Goal: Task Accomplishment & Management: Complete application form

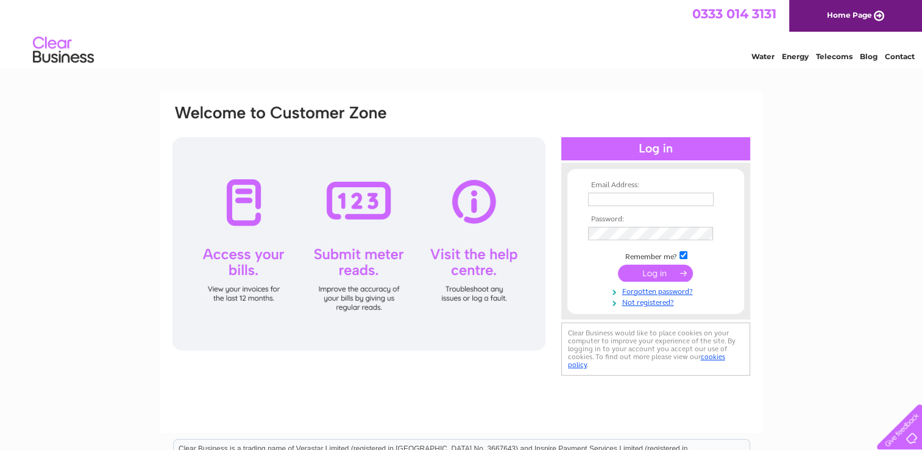
type input "solwaysolutions@btconnect.com"
click at [651, 271] on input "submit" at bounding box center [655, 272] width 75 height 17
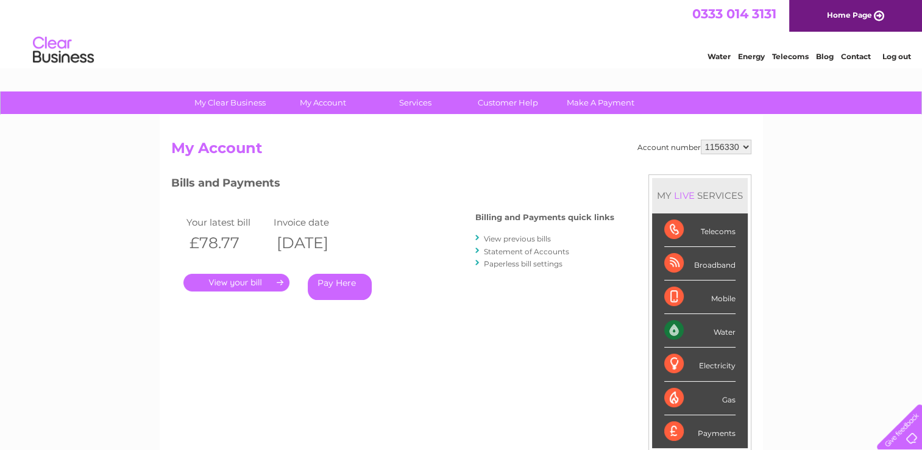
click at [513, 238] on link "View previous bills" at bounding box center [517, 238] width 67 height 9
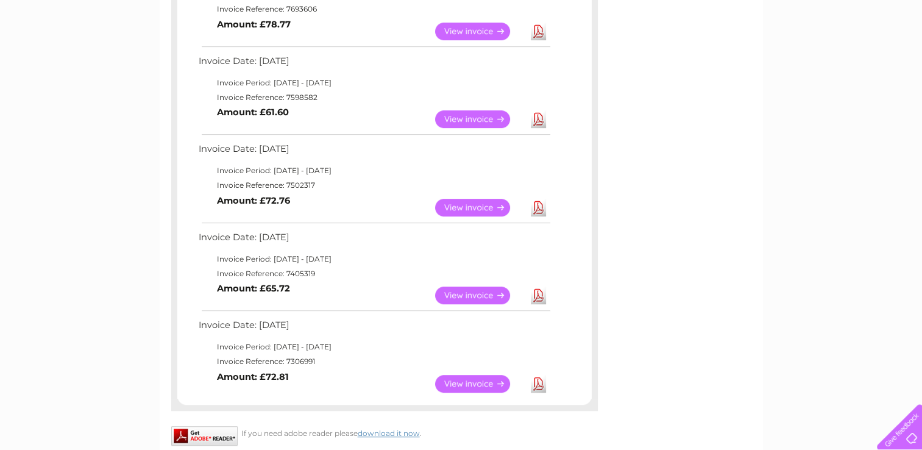
scroll to position [548, 0]
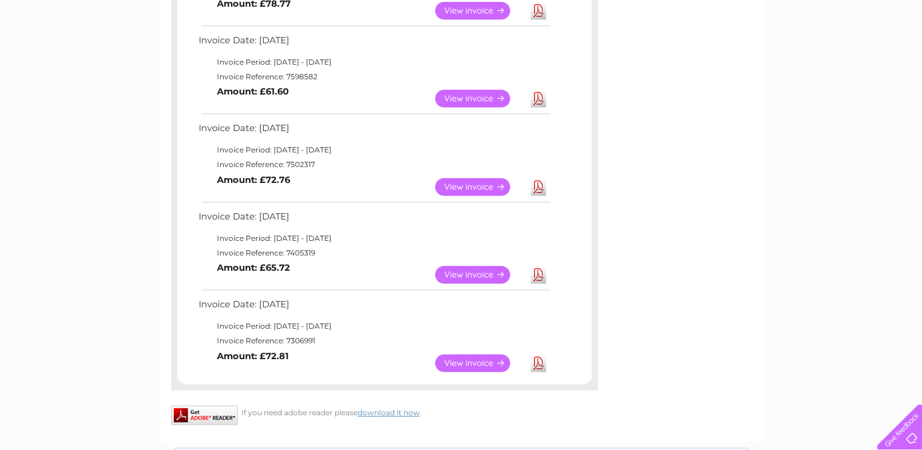
click at [466, 360] on link "View" at bounding box center [480, 363] width 90 height 18
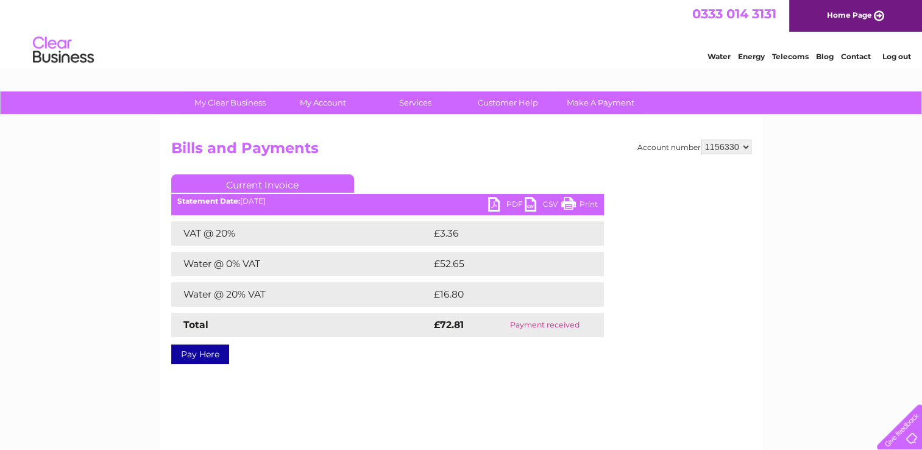
click at [489, 197] on link "PDF" at bounding box center [506, 206] width 37 height 18
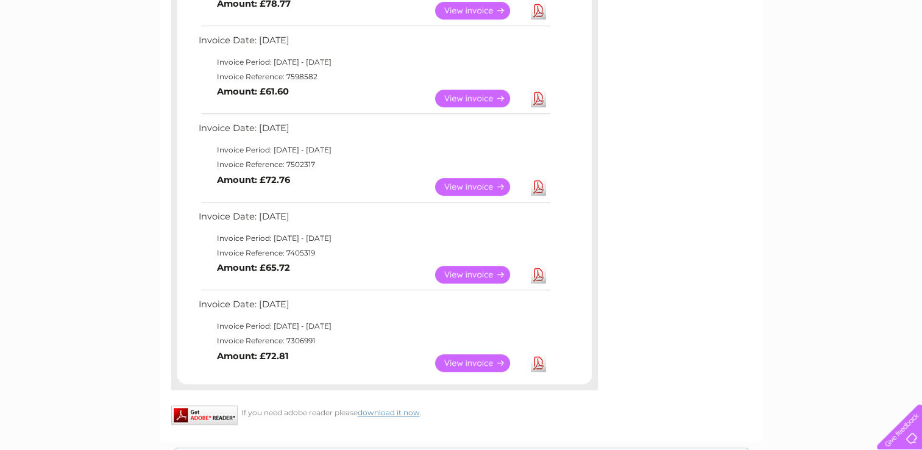
click at [476, 272] on link "View" at bounding box center [480, 275] width 90 height 18
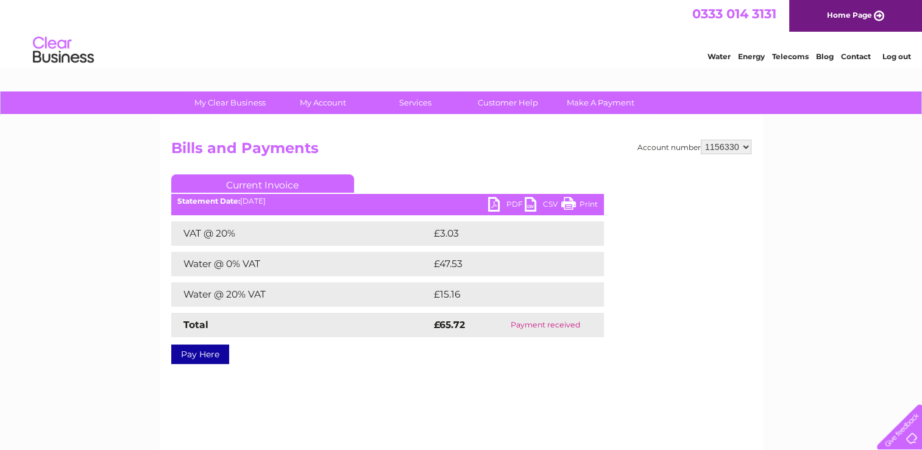
click at [491, 203] on link "PDF" at bounding box center [506, 206] width 37 height 18
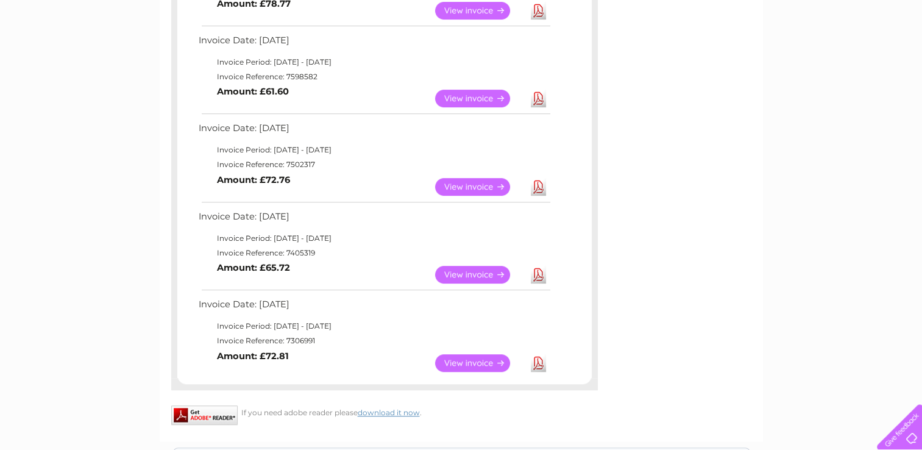
click at [477, 182] on link "View" at bounding box center [480, 187] width 90 height 18
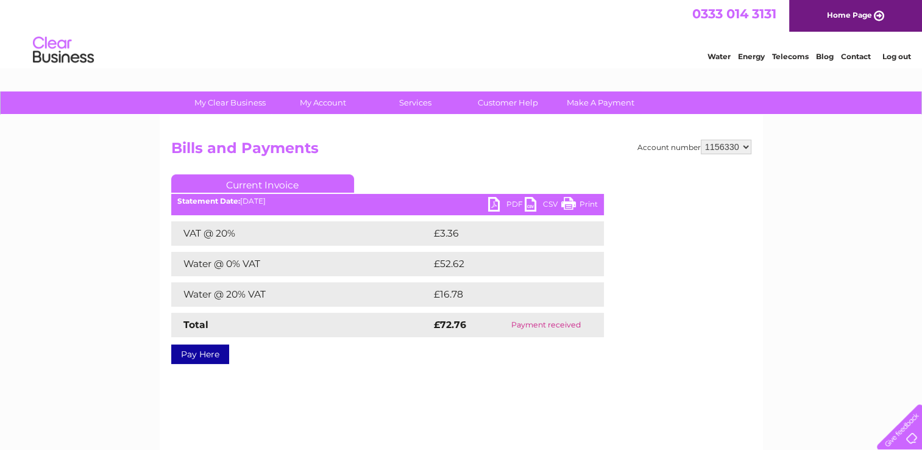
click at [494, 205] on link "PDF" at bounding box center [506, 206] width 37 height 18
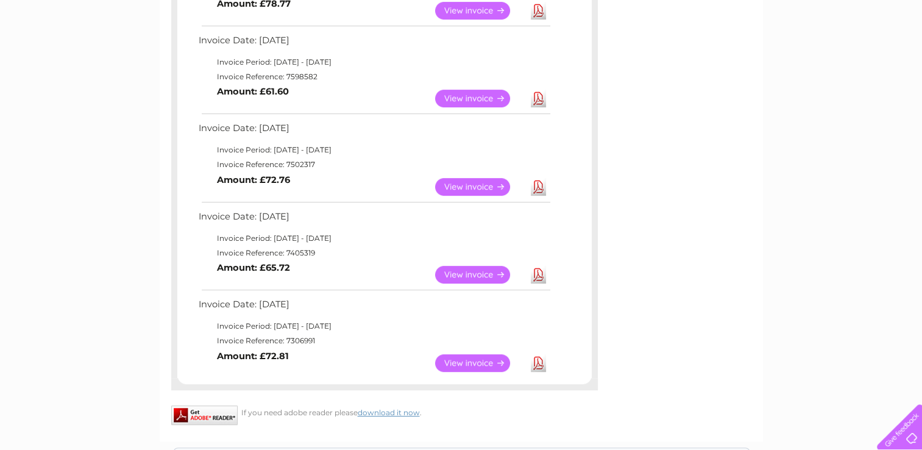
click at [482, 96] on link "View" at bounding box center [480, 99] width 90 height 18
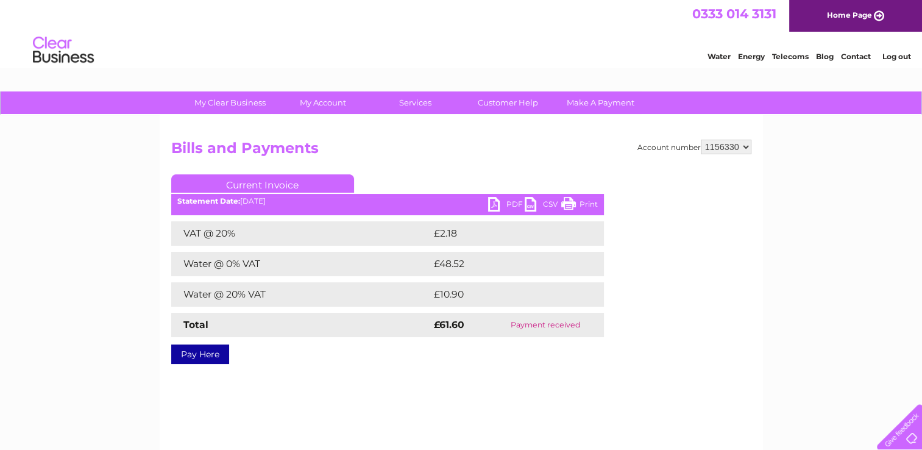
click at [492, 203] on link "PDF" at bounding box center [506, 206] width 37 height 18
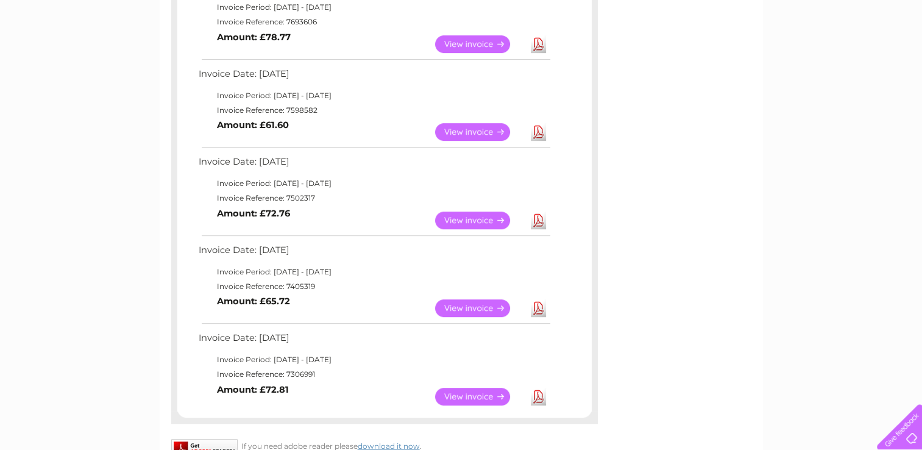
scroll to position [487, 0]
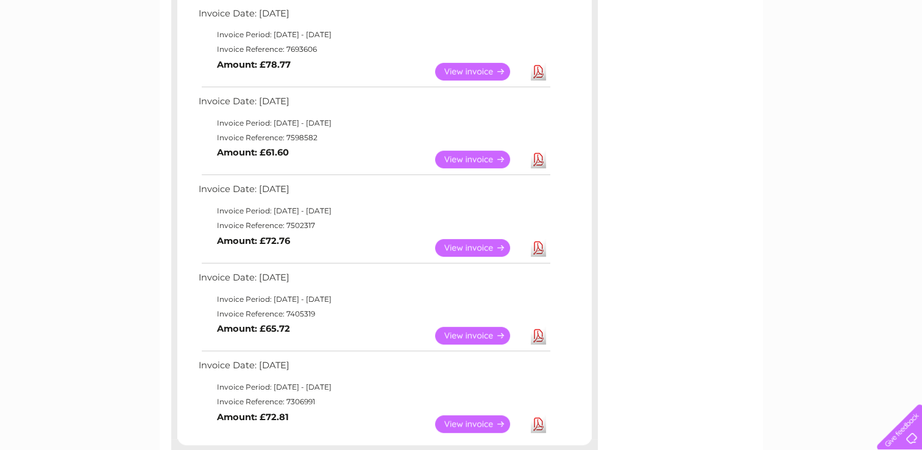
click at [468, 69] on link "View" at bounding box center [480, 72] width 90 height 18
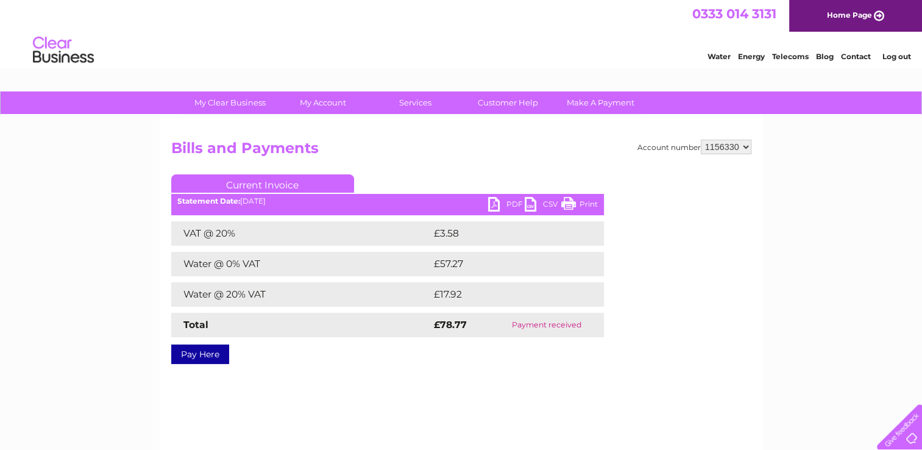
click at [495, 204] on link "PDF" at bounding box center [506, 206] width 37 height 18
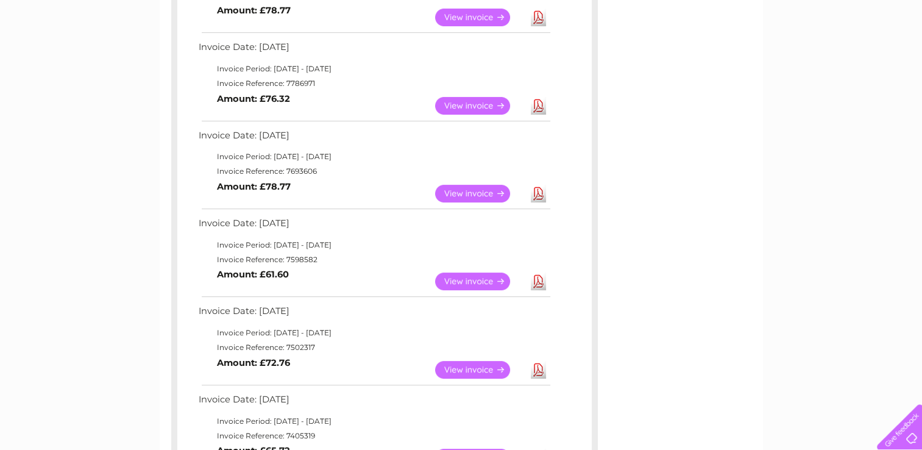
scroll to position [366, 0]
click at [487, 101] on link "View" at bounding box center [480, 106] width 90 height 18
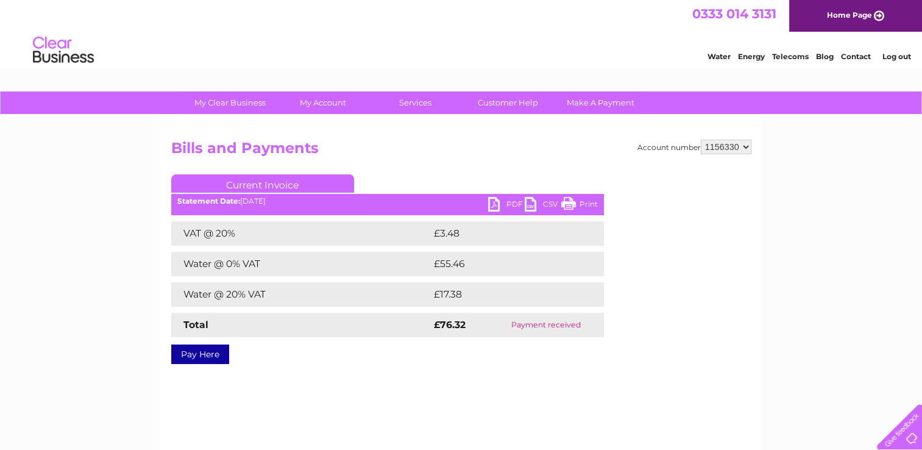
click at [493, 203] on link "PDF" at bounding box center [506, 206] width 37 height 18
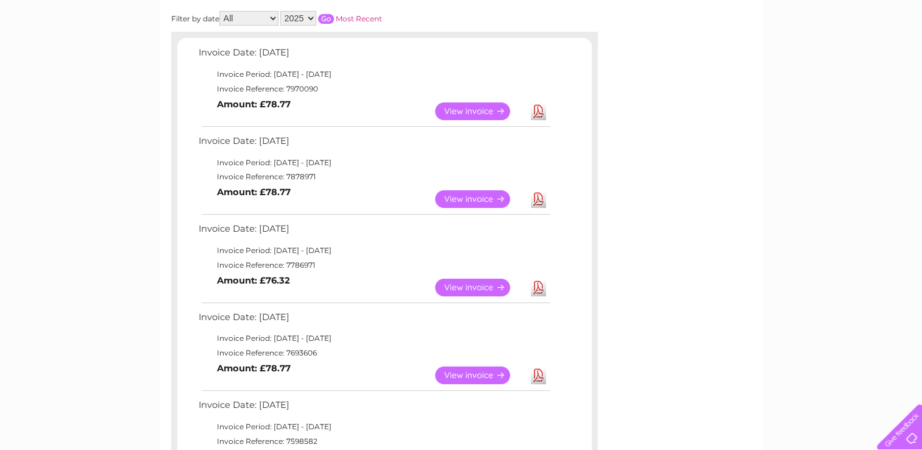
scroll to position [183, 0]
click at [485, 199] on link "View" at bounding box center [480, 200] width 90 height 18
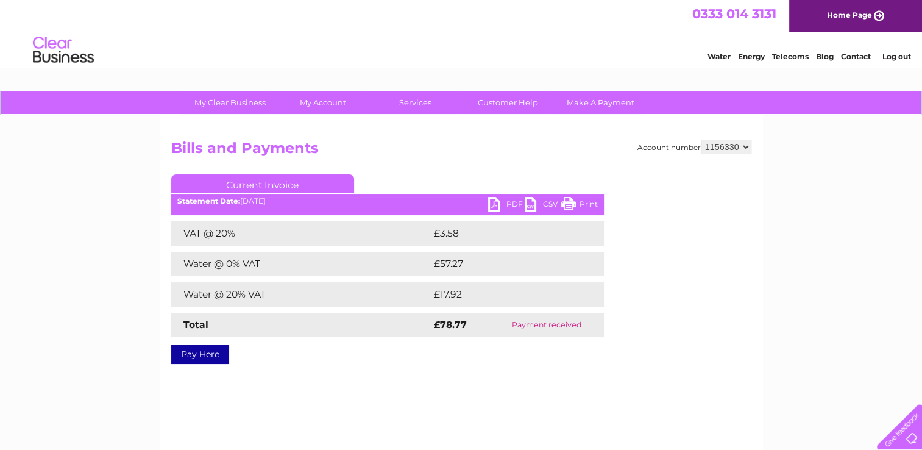
click at [495, 204] on link "PDF" at bounding box center [506, 206] width 37 height 18
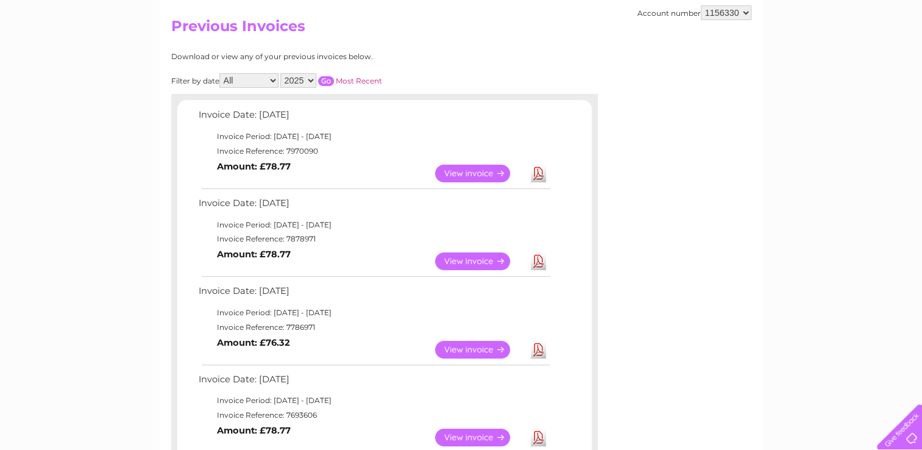
scroll to position [61, 0]
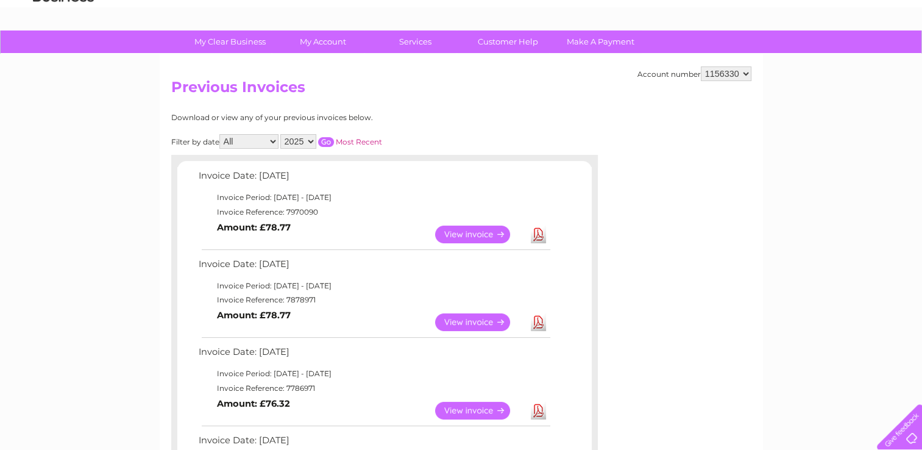
click at [461, 228] on link "View" at bounding box center [480, 234] width 90 height 18
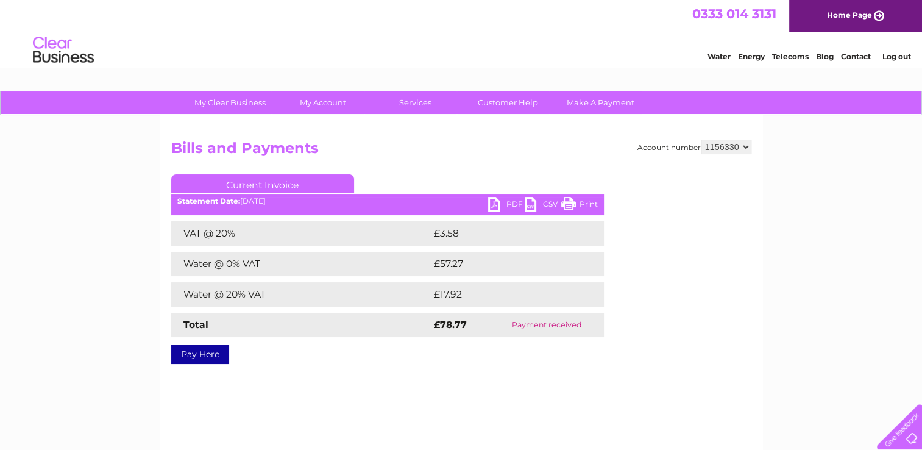
click at [494, 201] on link "PDF" at bounding box center [506, 206] width 37 height 18
click at [497, 202] on link "PDF" at bounding box center [506, 206] width 37 height 18
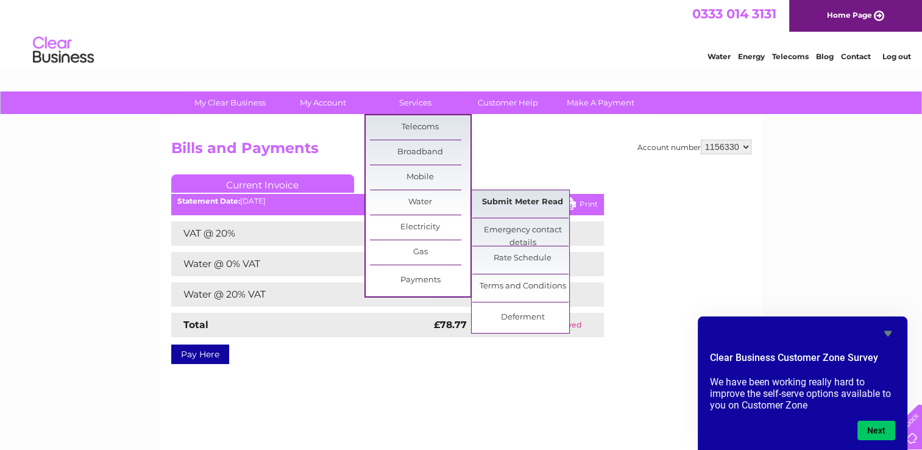
click at [502, 199] on link "Submit Meter Read" at bounding box center [522, 202] width 101 height 24
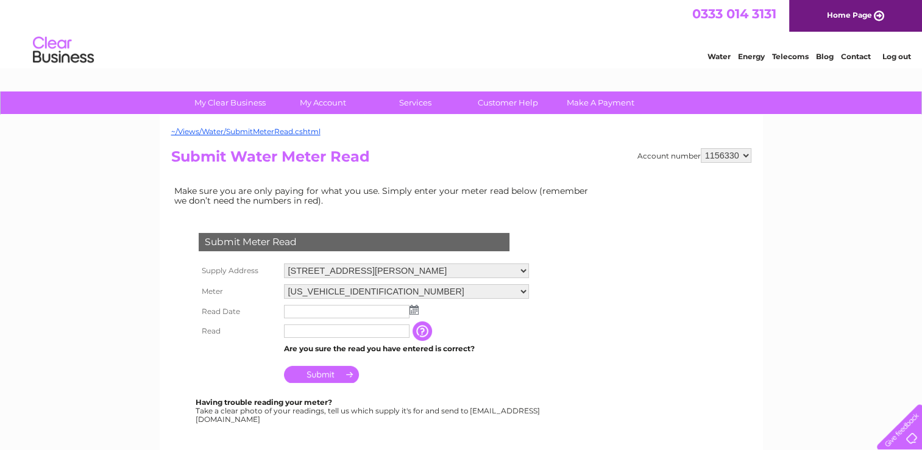
click at [308, 305] on input "text" at bounding box center [346, 311] width 125 height 13
click at [416, 308] on img at bounding box center [415, 310] width 9 height 10
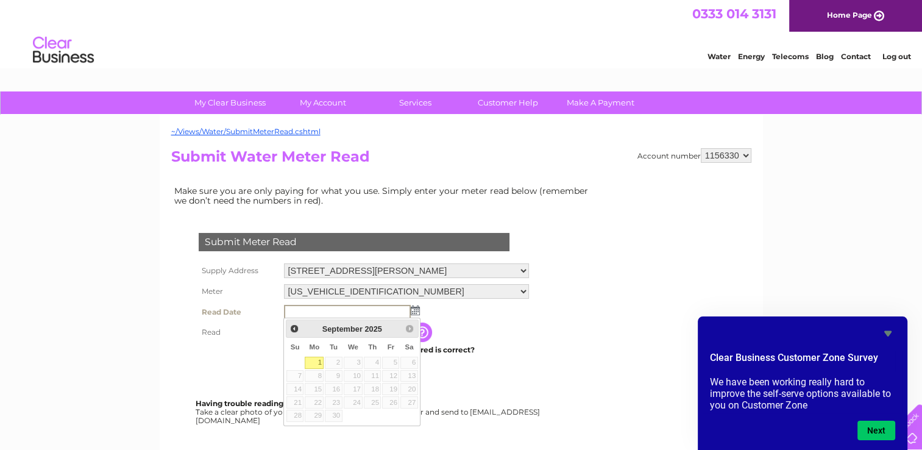
click at [366, 311] on input "text" at bounding box center [347, 312] width 127 height 15
click at [314, 361] on link "1" at bounding box center [314, 362] width 19 height 12
type input "2025/09/01"
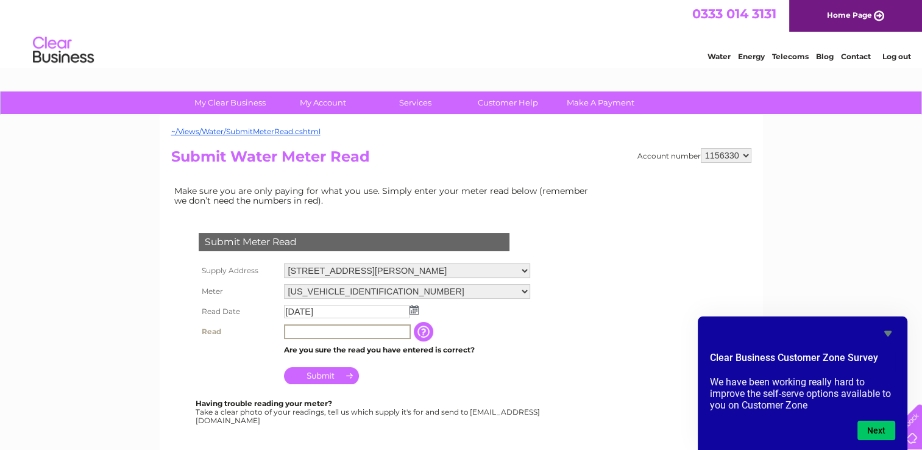
click at [319, 330] on input "text" at bounding box center [347, 331] width 127 height 15
type input "51"
click at [319, 371] on input "Submit" at bounding box center [321, 374] width 75 height 17
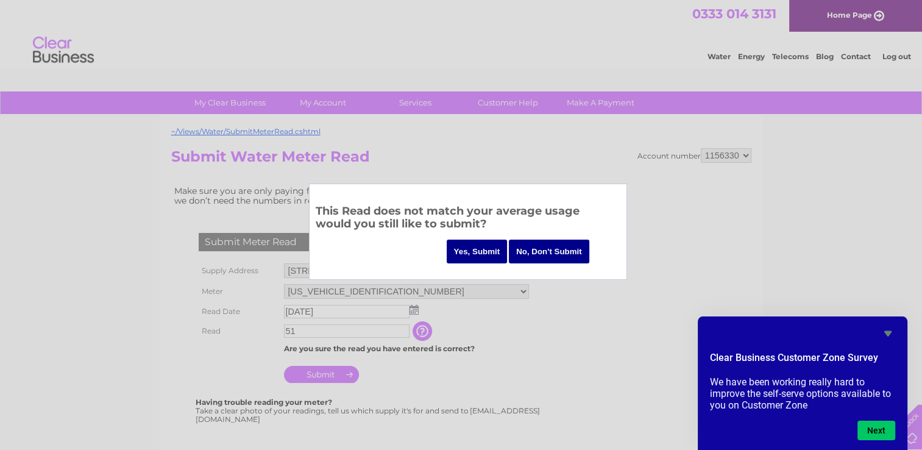
click at [465, 250] on input "Yes, Submit" at bounding box center [477, 251] width 61 height 24
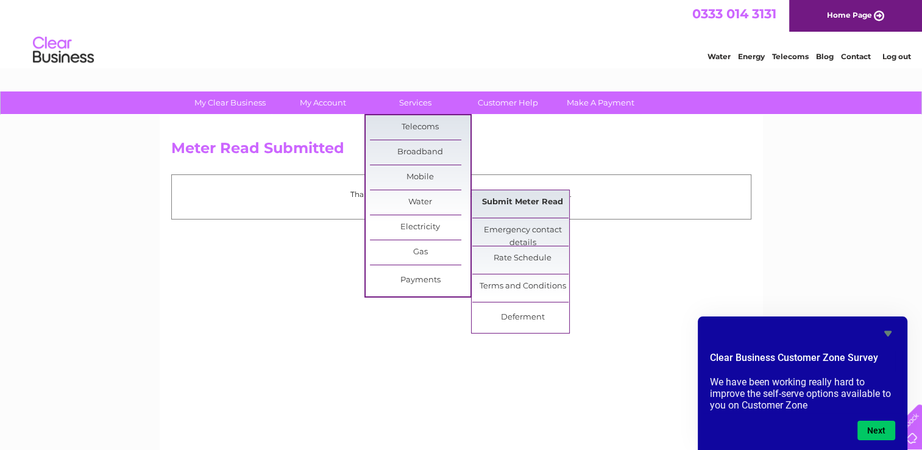
click at [506, 199] on link "Submit Meter Read" at bounding box center [522, 202] width 101 height 24
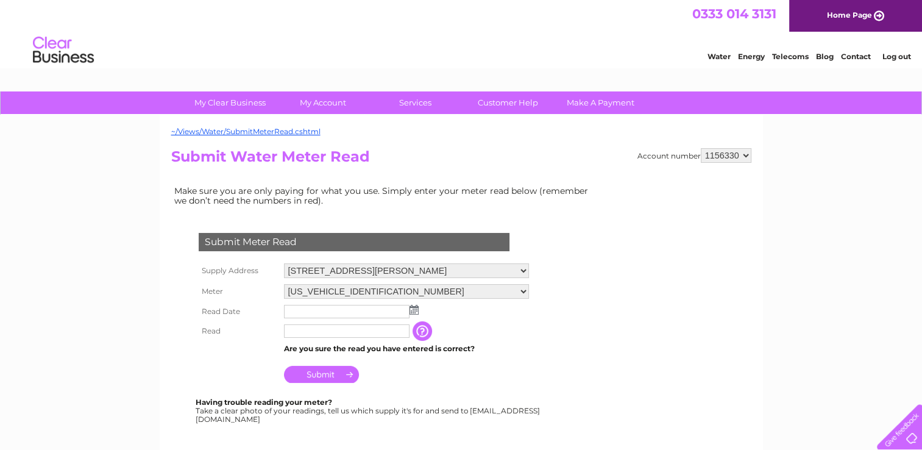
click at [422, 328] on input "button" at bounding box center [423, 330] width 22 height 19
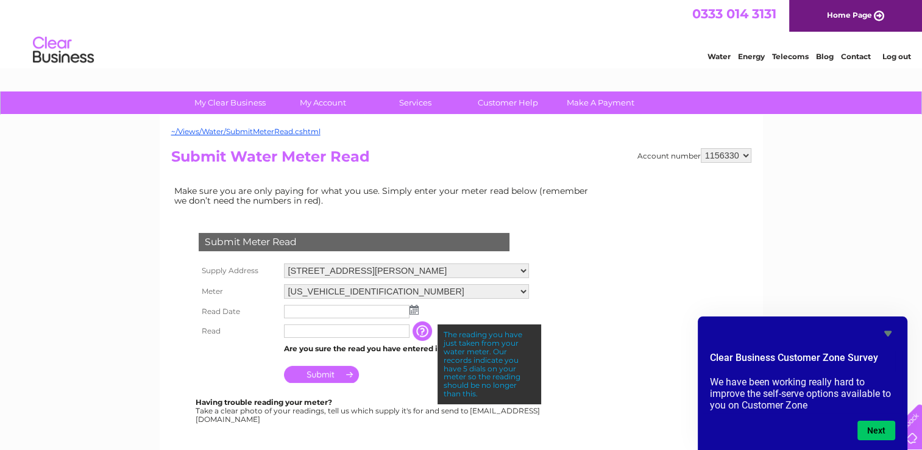
click at [415, 311] on img at bounding box center [413, 310] width 9 height 10
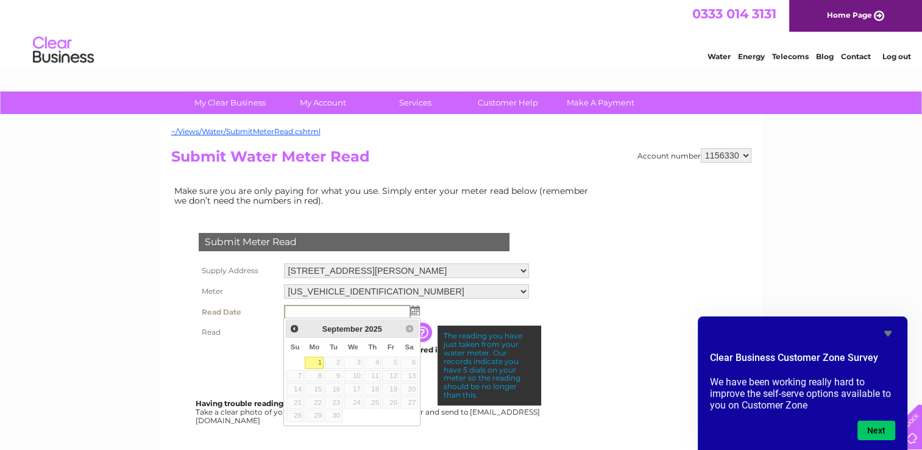
click at [319, 362] on link "1" at bounding box center [314, 362] width 19 height 12
type input "[DATE]"
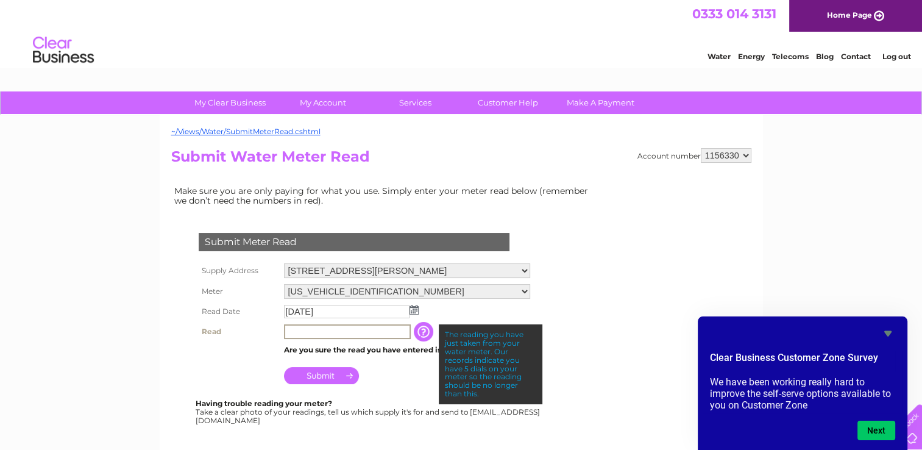
click at [302, 331] on input "text" at bounding box center [347, 331] width 127 height 15
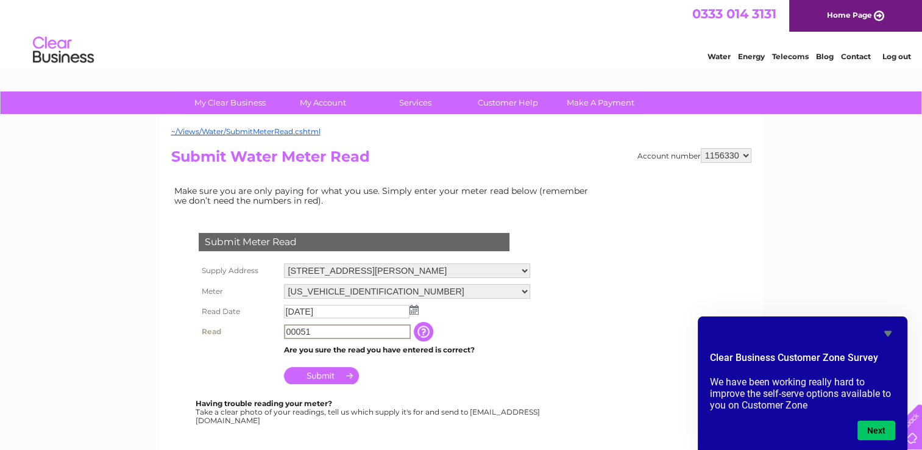
type input "00051"
click at [306, 373] on input "Submit" at bounding box center [321, 375] width 75 height 17
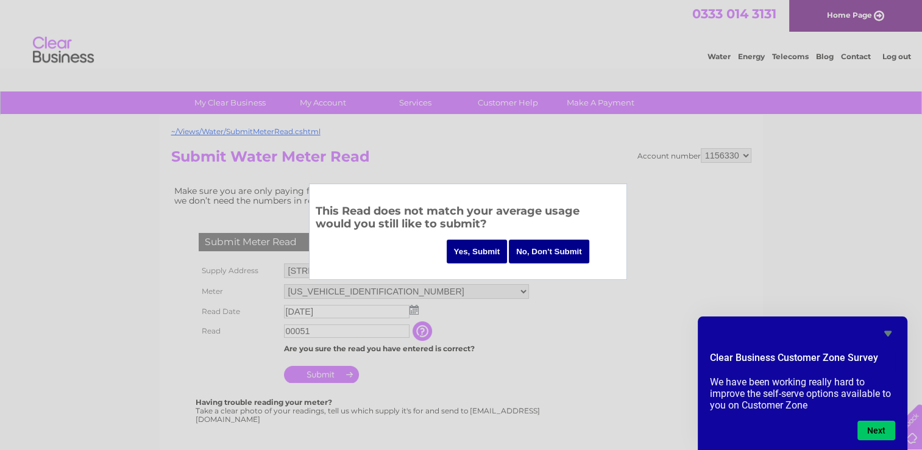
click at [463, 249] on input "Yes, Submit" at bounding box center [477, 251] width 61 height 24
